Goal: Check status

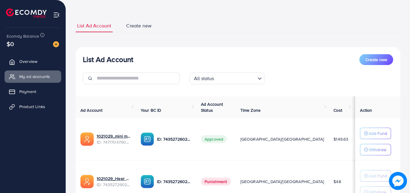
scroll to position [60, 0]
